Goal: Answer question/provide support

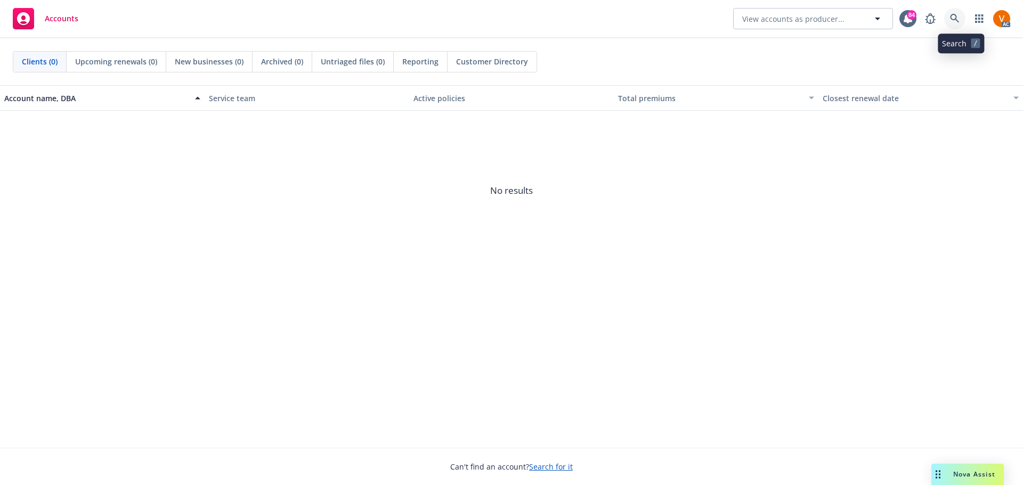
click at [965, 22] on link at bounding box center [954, 18] width 21 height 21
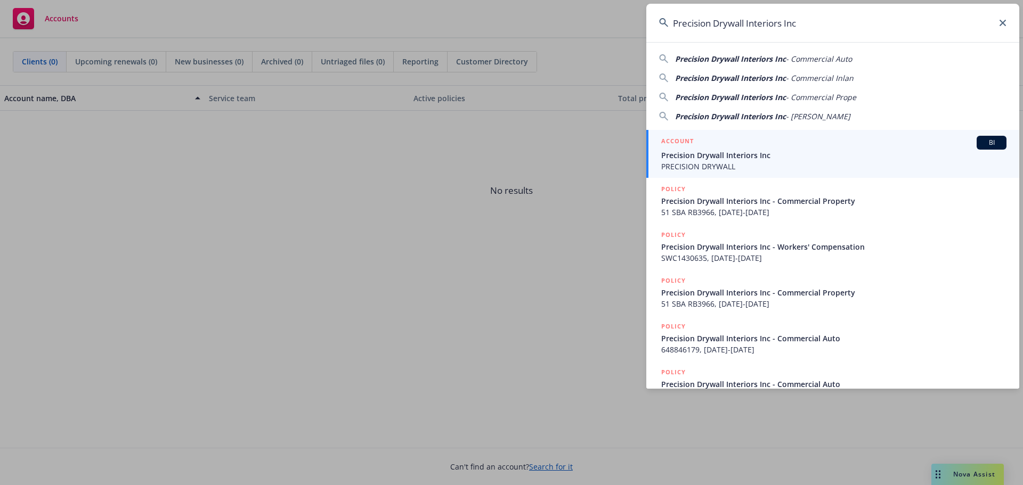
type input "Precision Drywall Interiors Inc"
click at [784, 173] on link "ACCOUNT BI Precision Drywall Interiors Inc PRECISION DRYWALL" at bounding box center [832, 154] width 373 height 48
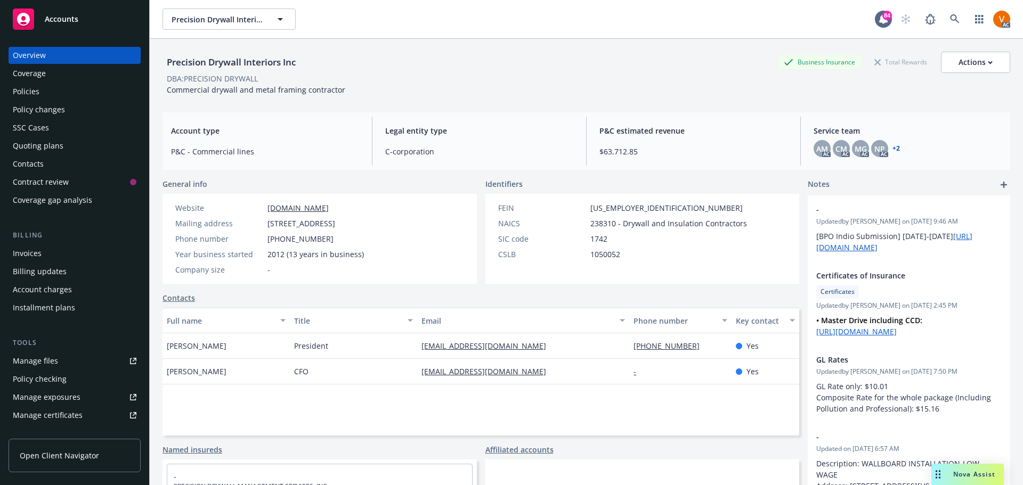
click at [56, 83] on div "Policies" at bounding box center [75, 91] width 124 height 17
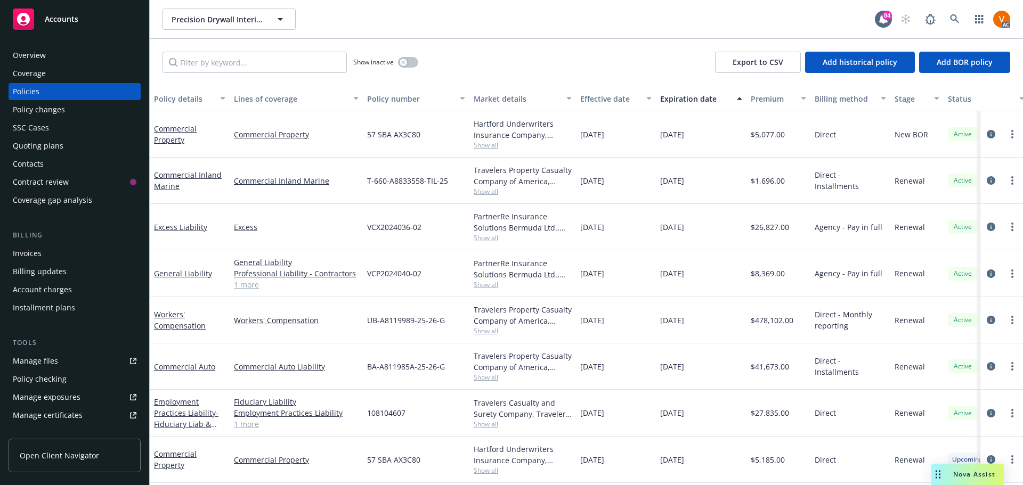
click at [978, 482] on div "Nova Assist" at bounding box center [967, 474] width 72 height 21
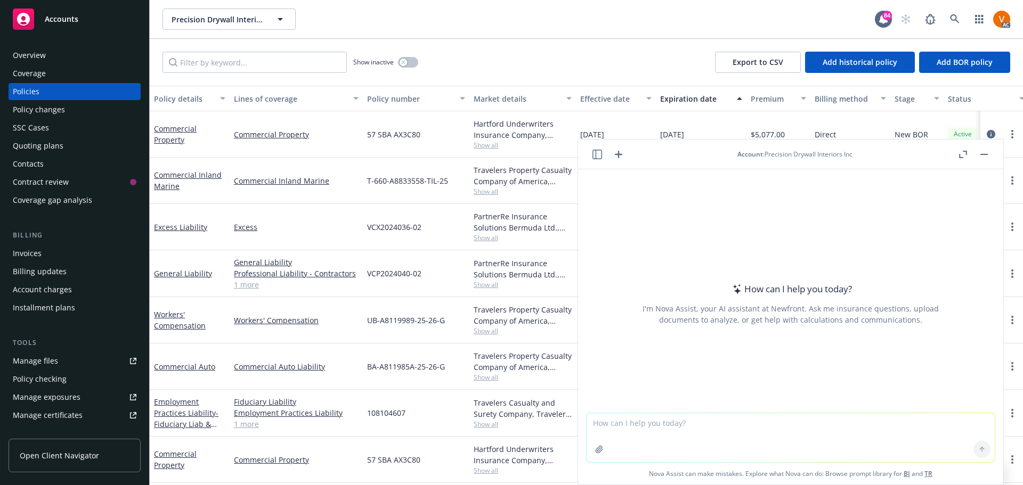
click at [695, 423] on textarea at bounding box center [791, 437] width 408 height 49
paste textarea "Hello [PERSON_NAME], I am a associate claims consultant from Newfront's Claims …"
type textarea "correct grammar: Hello [PERSON_NAME], I am a associate claims consultant from N…"
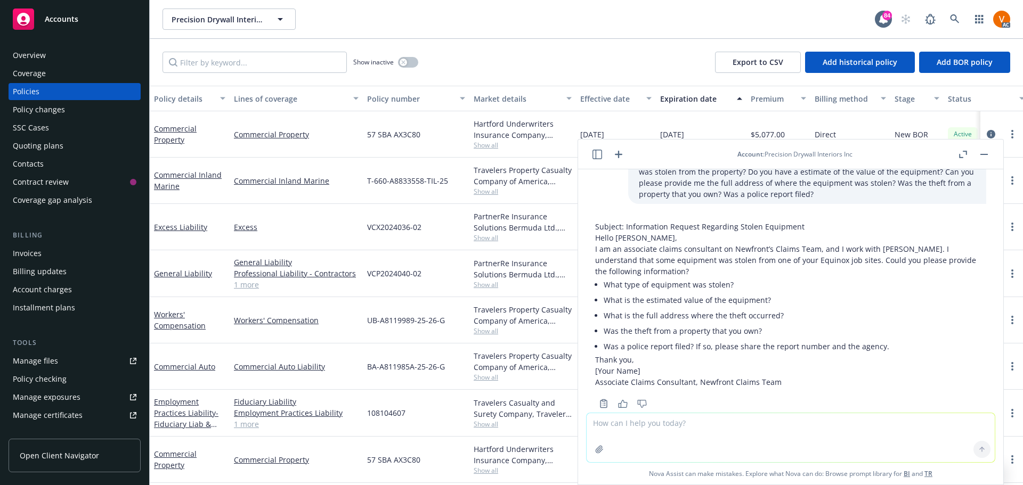
scroll to position [79, 0]
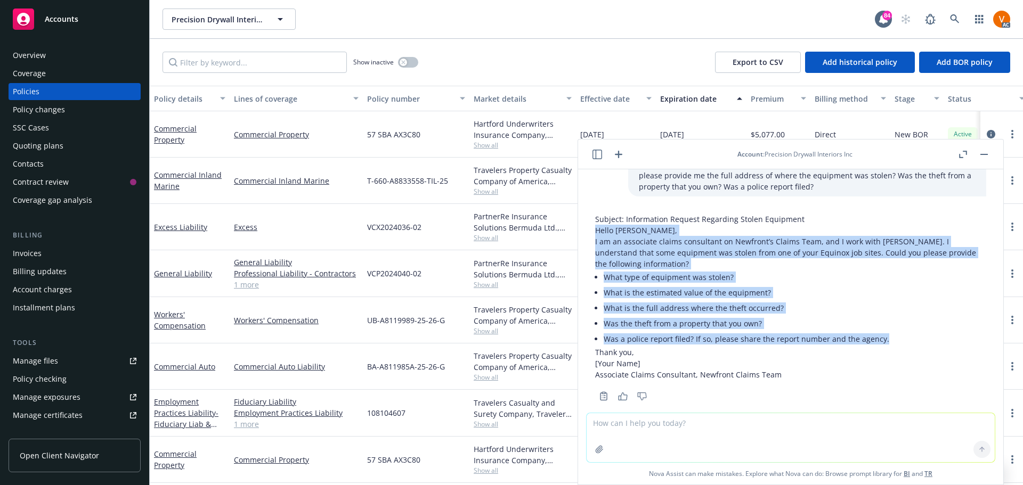
drag, startPoint x: 904, startPoint y: 334, endPoint x: 592, endPoint y: 226, distance: 329.9
click at [592, 226] on div "Subject: Information Request Regarding Stolen Equipment Hello [PERSON_NAME], I …" at bounding box center [791, 306] width 408 height 194
copy div "Hello [PERSON_NAME], I am an associate claims consultant on Newfront’s Claims T…"
